Goal: Task Accomplishment & Management: Use online tool/utility

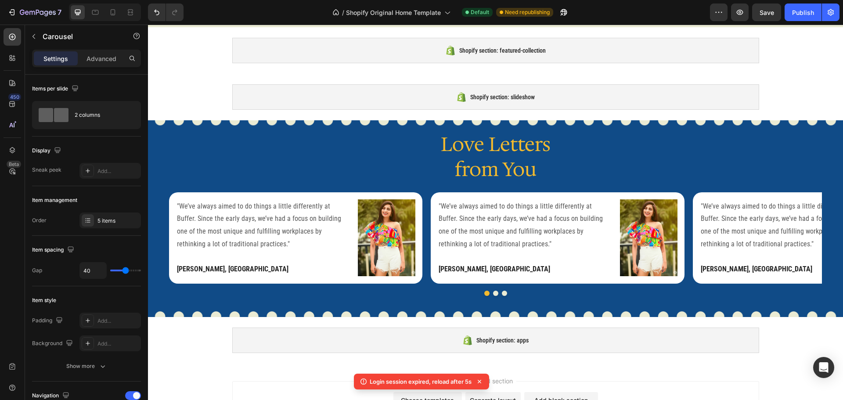
scroll to position [2167, 0]
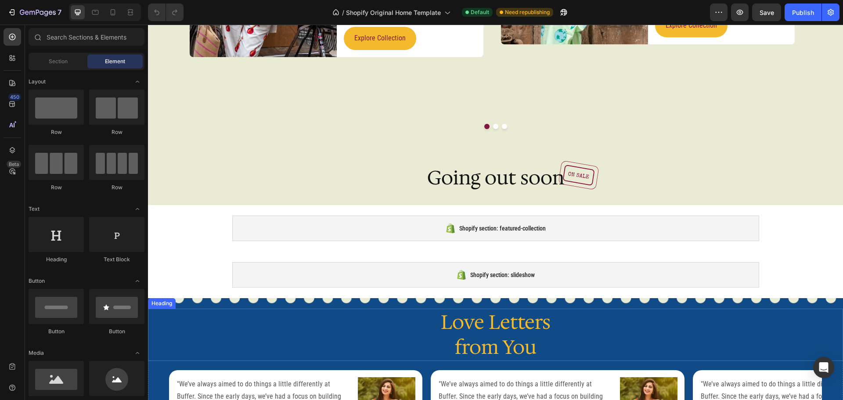
scroll to position [2024, 0]
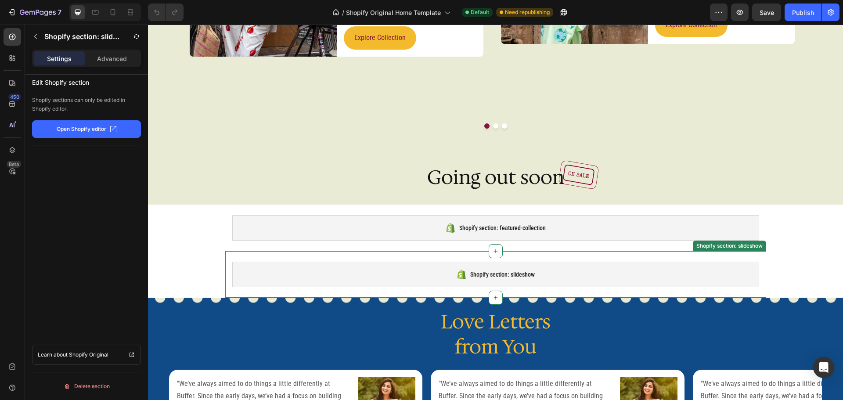
click at [234, 251] on div "Shopify section: slideshow Shopify section: slideshow" at bounding box center [495, 274] width 541 height 47
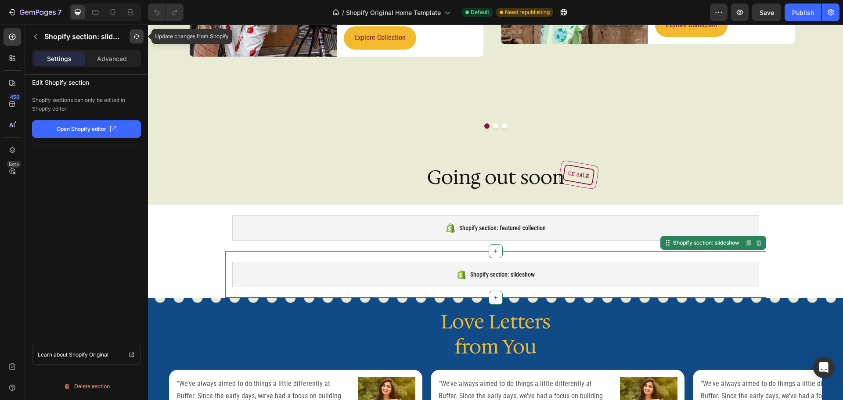
click at [137, 35] on icon "button" at bounding box center [136, 36] width 7 height 7
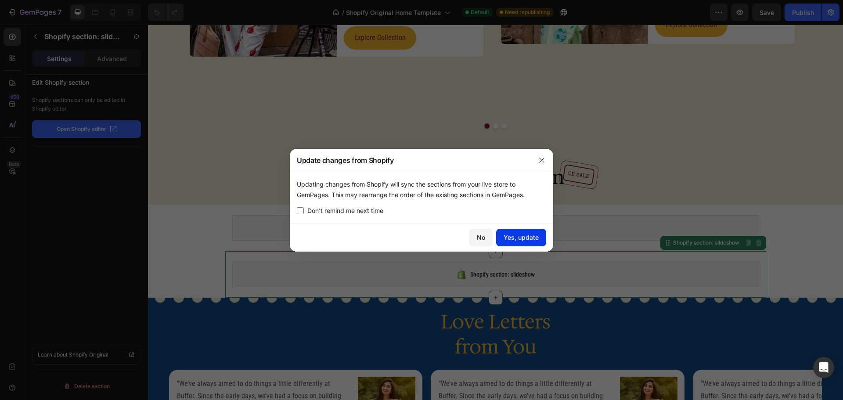
click at [513, 233] on div "Yes, update" at bounding box center [520, 237] width 35 height 9
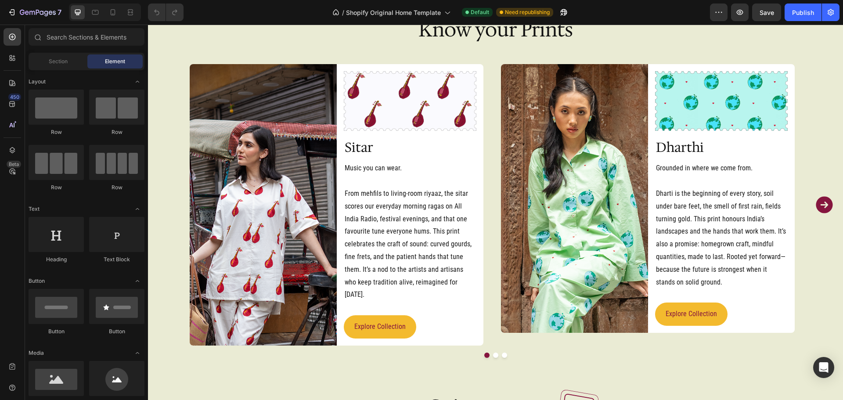
scroll to position [1755, 0]
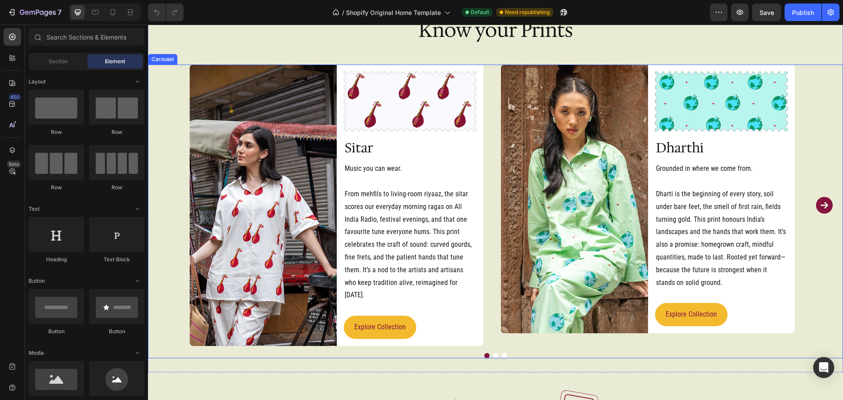
click at [496, 181] on div "Image Image Row Sitar Heading Music you can wear. From mehfils to living-room r…" at bounding box center [495, 205] width 611 height 281
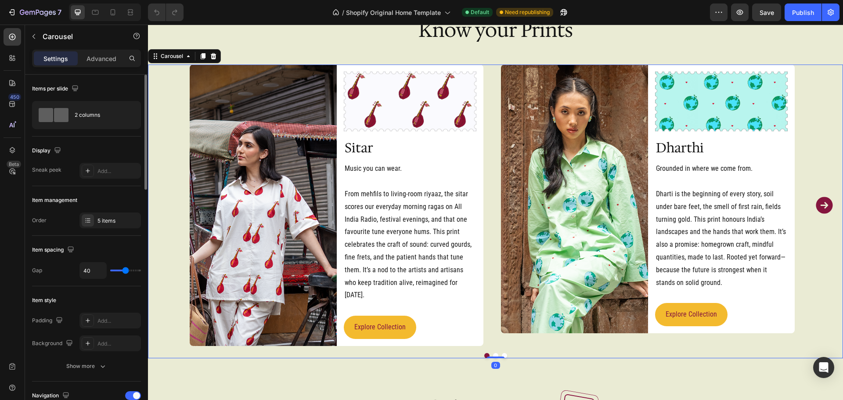
type input "43"
type input "36"
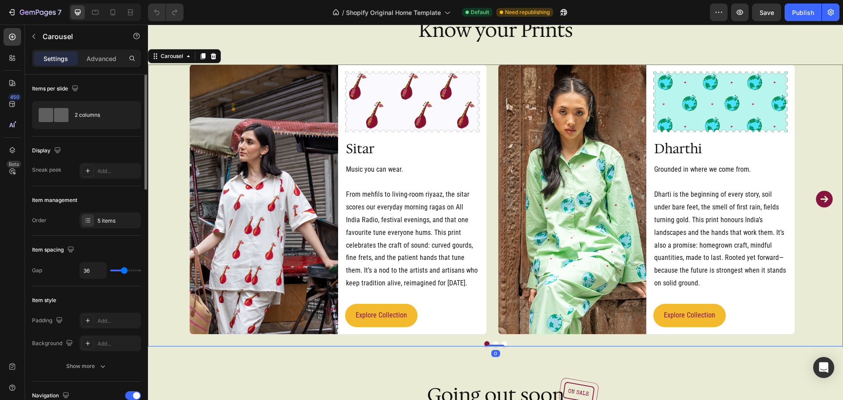
type input "27"
type input "24"
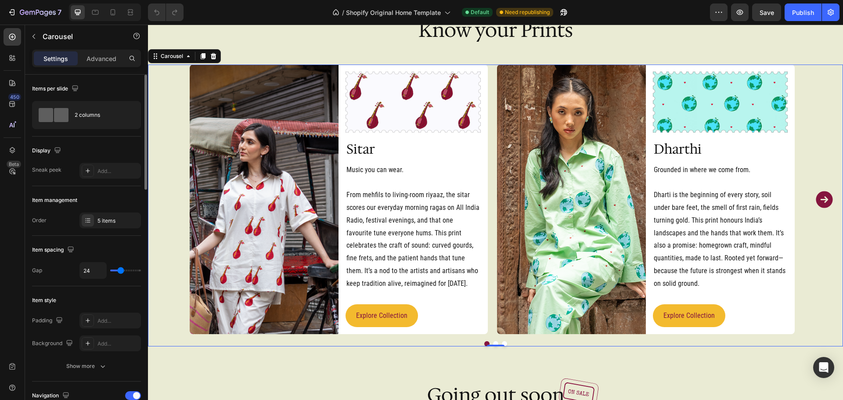
type input "21"
type input "18"
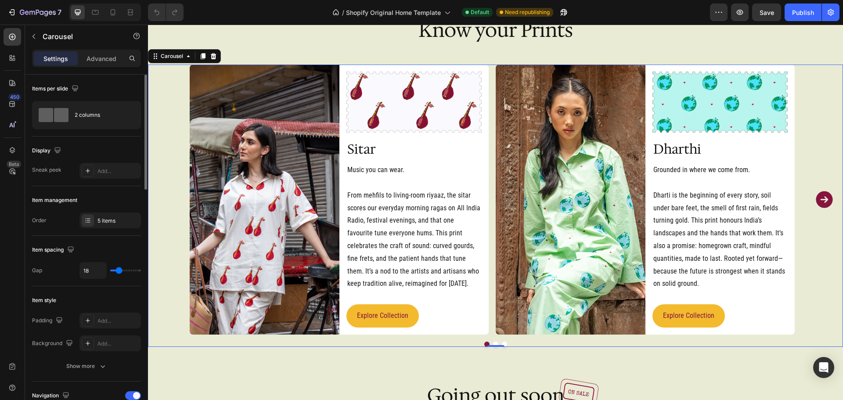
type input "16"
type input "15"
type input "13"
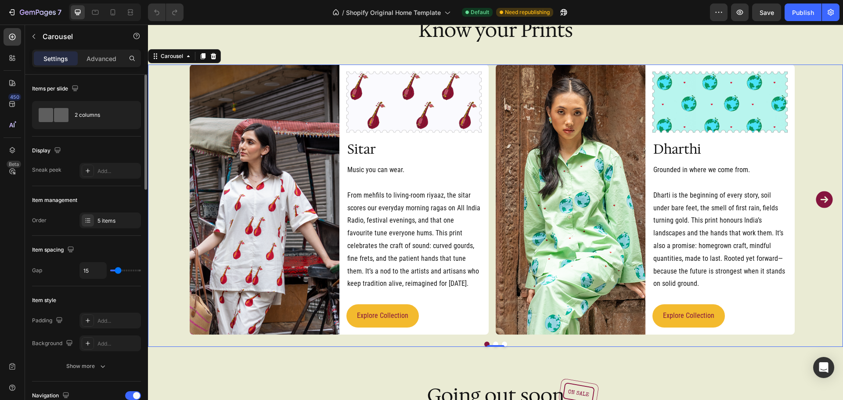
type input "13"
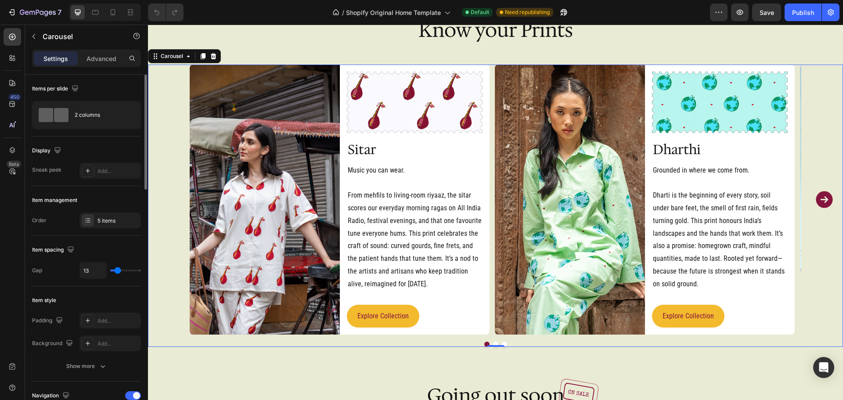
type input "12"
type input "9"
type input "10"
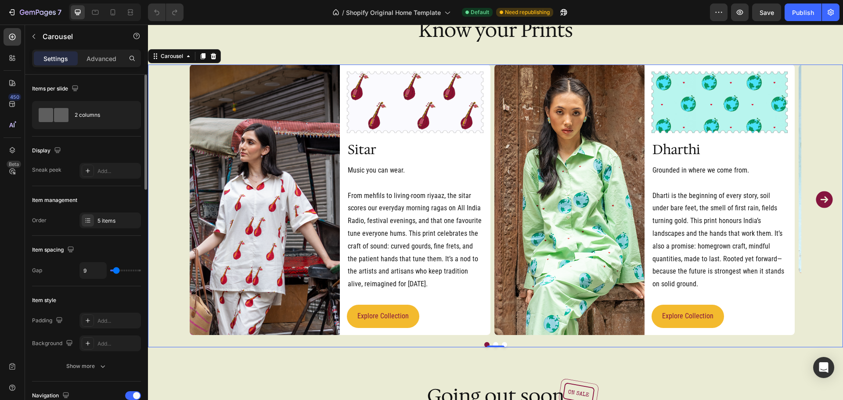
type input "10"
type input "12"
type input "13"
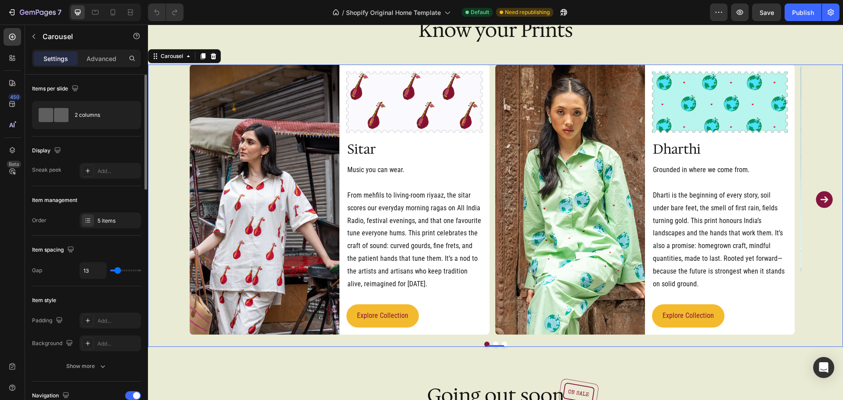
type input "18"
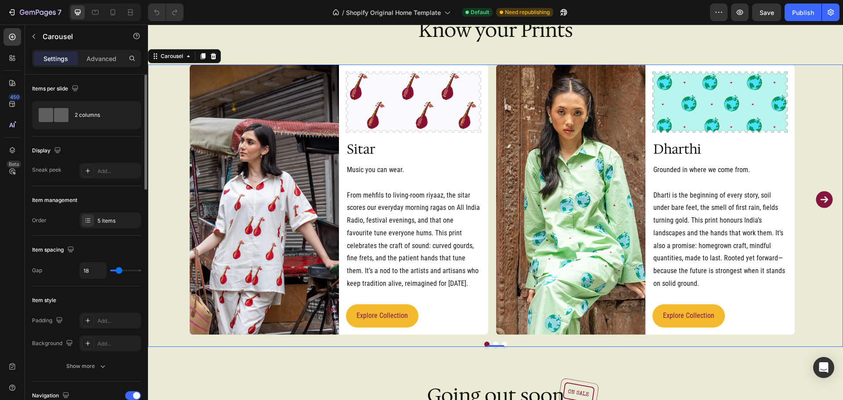
type input "16"
type input "15"
type input "19"
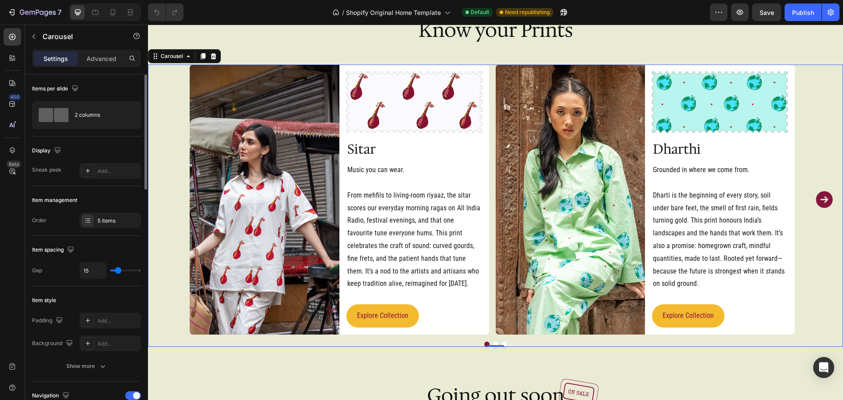
type input "19"
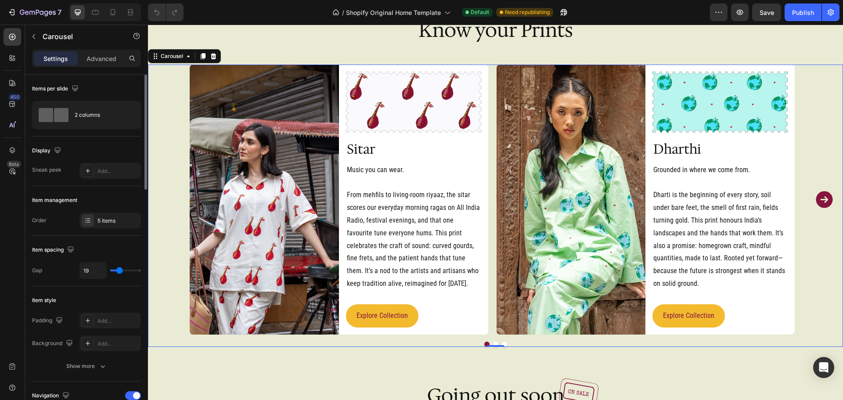
type input "21"
type input "24"
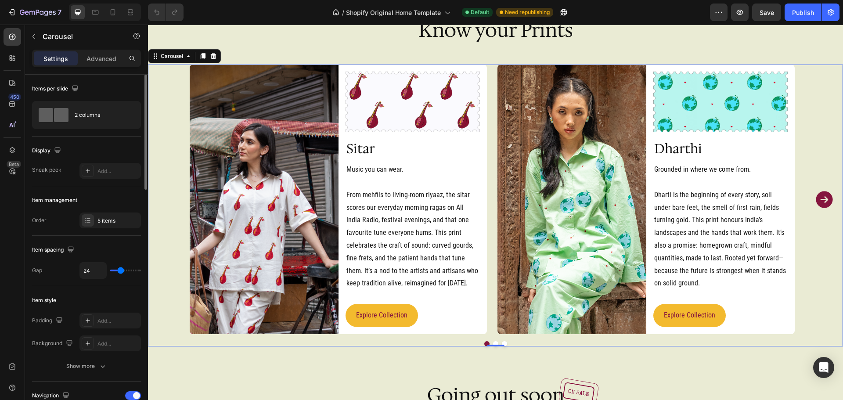
type input "22"
type input "19"
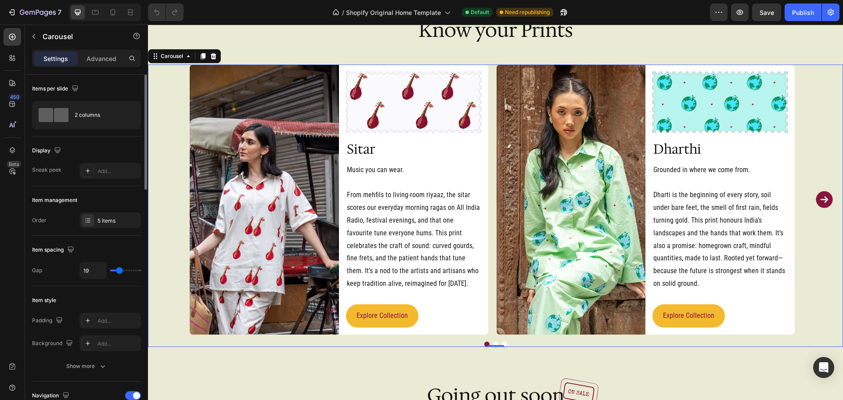
drag, startPoint x: 127, startPoint y: 269, endPoint x: 119, endPoint y: 267, distance: 7.7
type input "19"
click at [119, 269] on input "range" at bounding box center [125, 270] width 31 height 2
click at [92, 270] on input "19" at bounding box center [93, 270] width 26 height 16
type input "20"
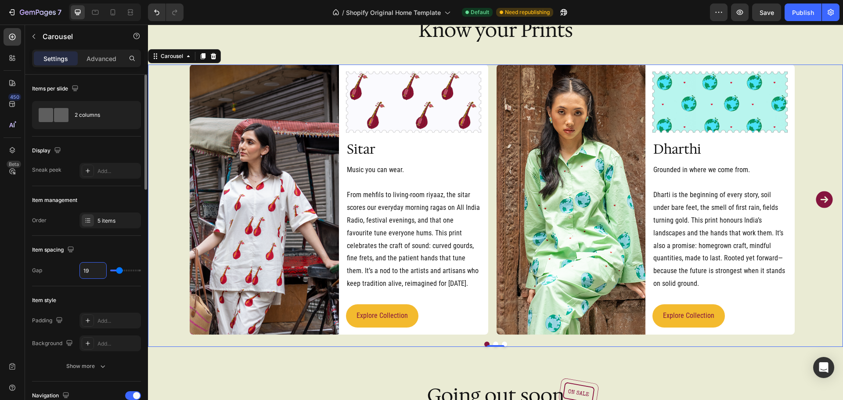
type input "20"
click at [818, 202] on icon "Carousel Next Arrow" at bounding box center [824, 199] width 21 height 21
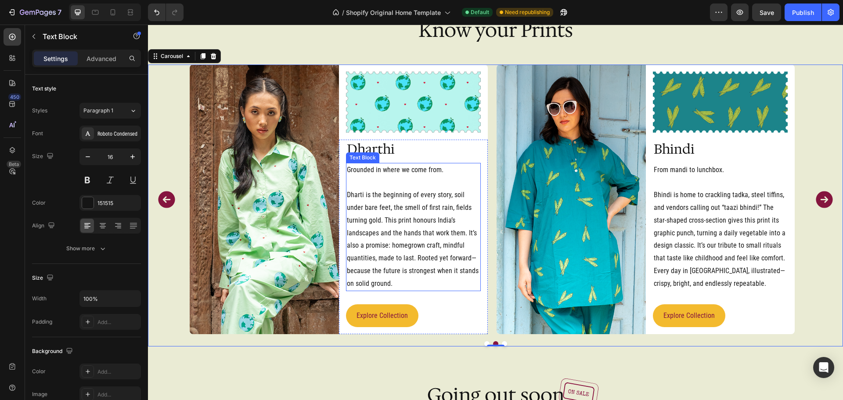
click at [407, 273] on p "Dharti is the beginning of every story, soil under bare feet, the smell of firs…" at bounding box center [413, 233] width 133 height 114
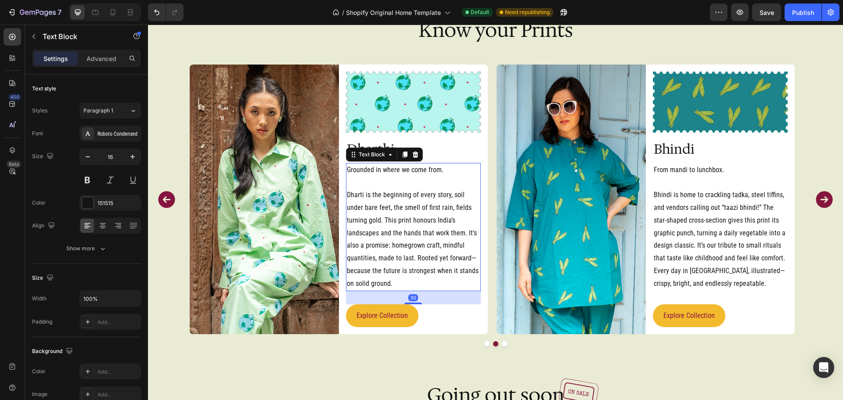
click at [467, 269] on p "Dharti is the beginning of every story, soil under bare feet, the smell of firs…" at bounding box center [413, 233] width 133 height 114
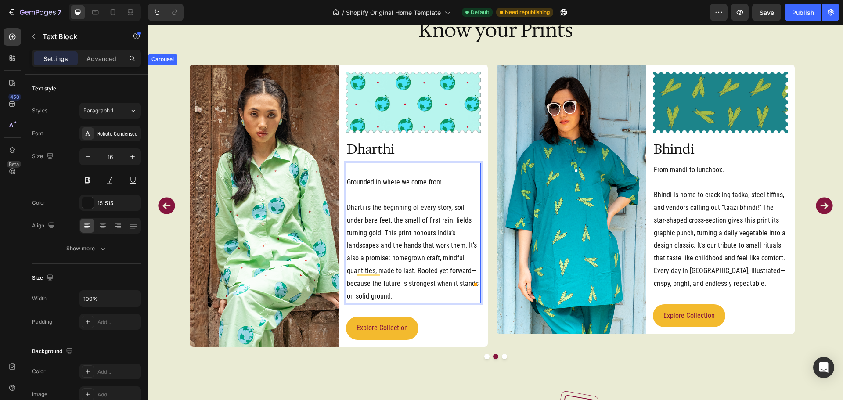
click at [823, 197] on icon "Carousel Next Arrow" at bounding box center [823, 205] width 17 height 17
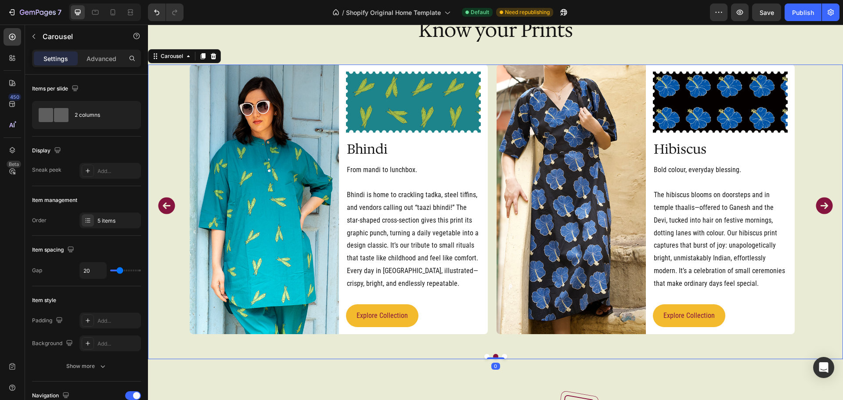
click at [823, 197] on icon "Carousel Next Arrow" at bounding box center [823, 205] width 17 height 17
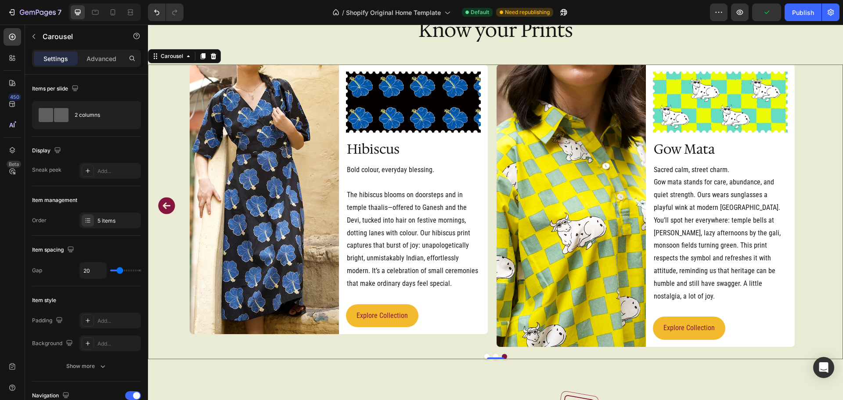
click at [163, 197] on icon "Carousel Back Arrow" at bounding box center [166, 205] width 17 height 17
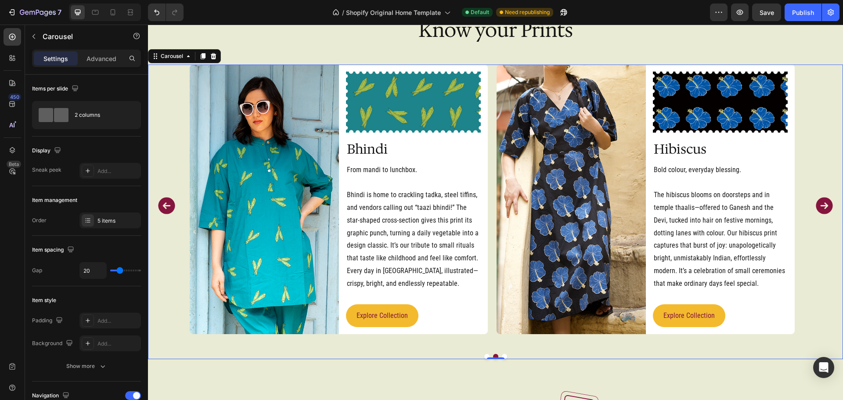
click at [163, 197] on icon "Carousel Back Arrow" at bounding box center [166, 205] width 17 height 17
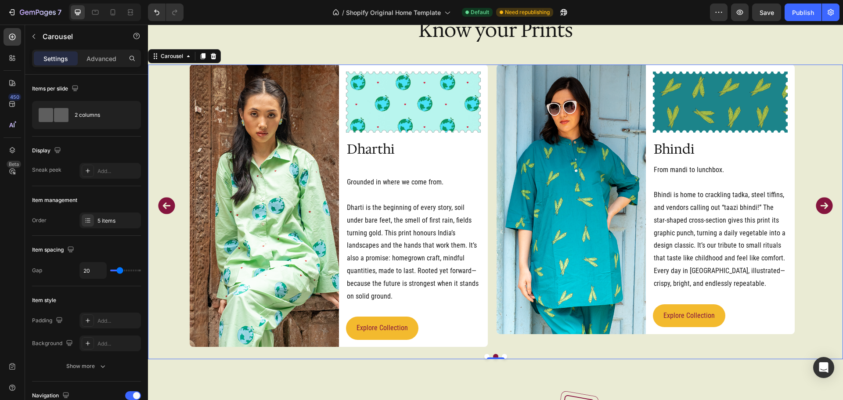
click at [163, 197] on icon "Carousel Back Arrow" at bounding box center [166, 205] width 17 height 17
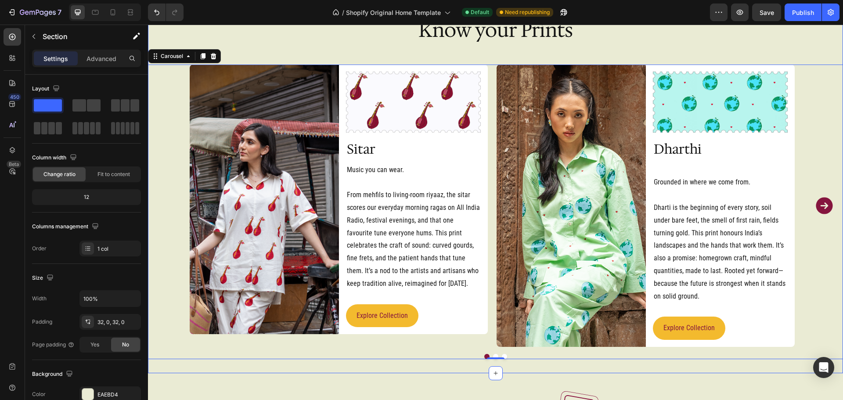
click at [215, 44] on div "Image Know your Prints Heading Row Image Image Row Sitar Heading Music you can …" at bounding box center [495, 188] width 695 height 342
